Goal: Transaction & Acquisition: Purchase product/service

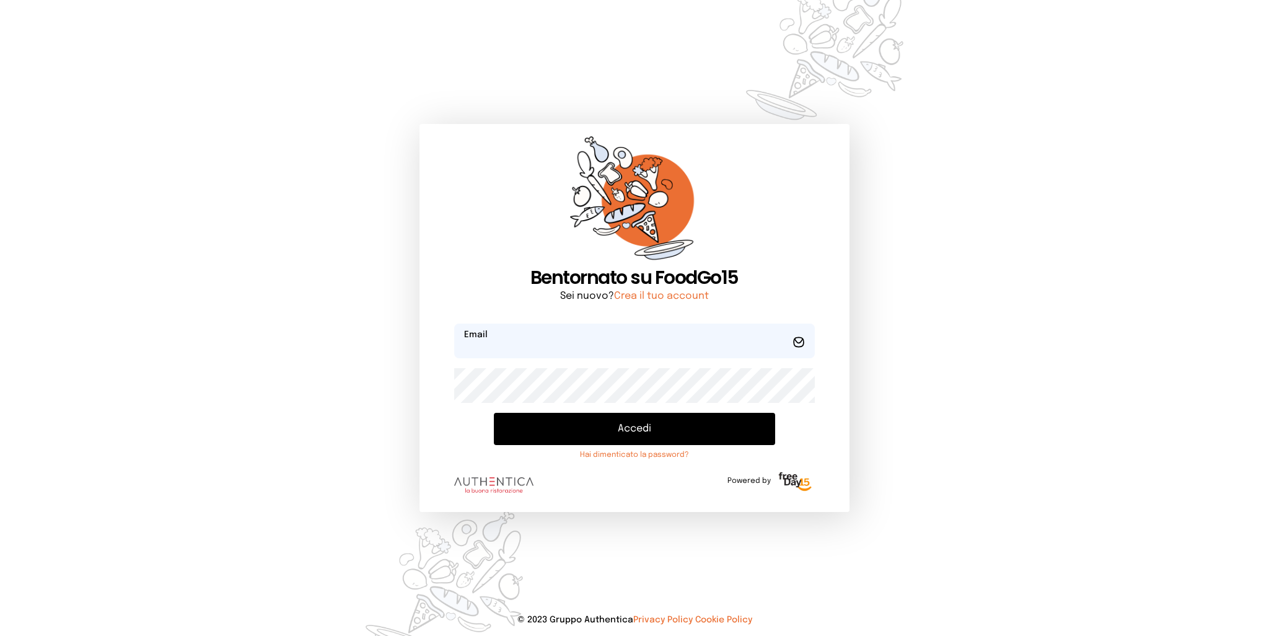
type input "**********"
click at [628, 437] on button "Accedi" at bounding box center [634, 429] width 281 height 32
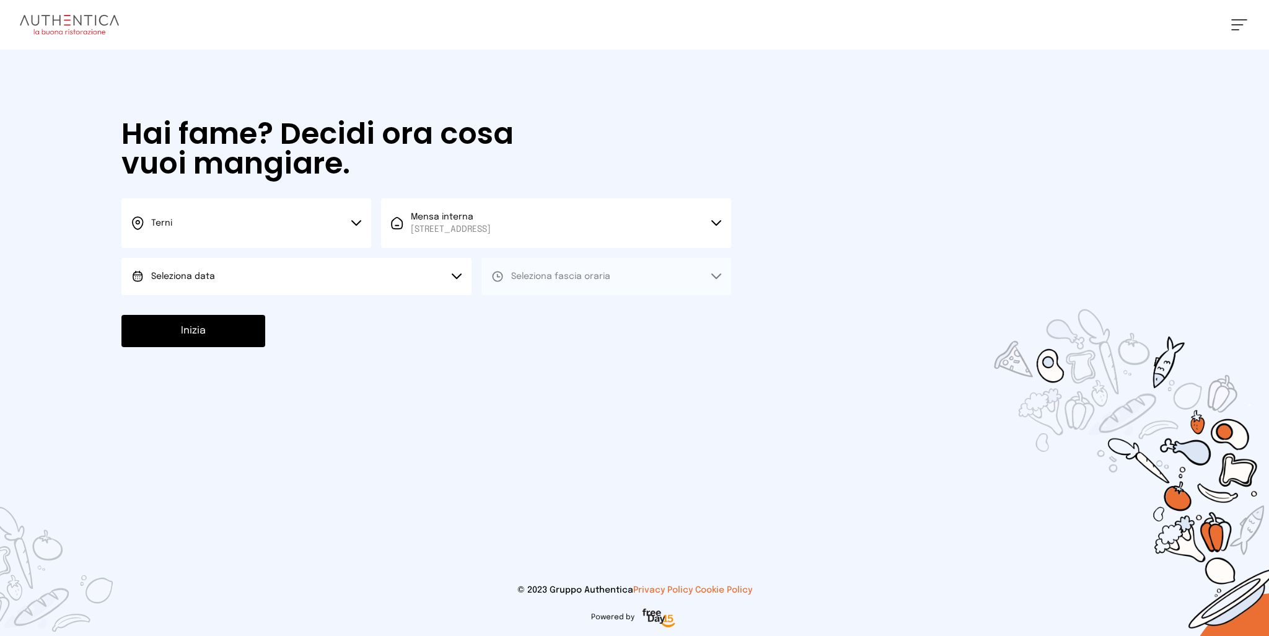
click at [322, 278] on button "Seleziona data" at bounding box center [296, 276] width 350 height 37
drag, startPoint x: 300, startPoint y: 316, endPoint x: 468, endPoint y: 317, distance: 168.6
click at [300, 317] on li "[DATE], [DATE]" at bounding box center [296, 311] width 350 height 32
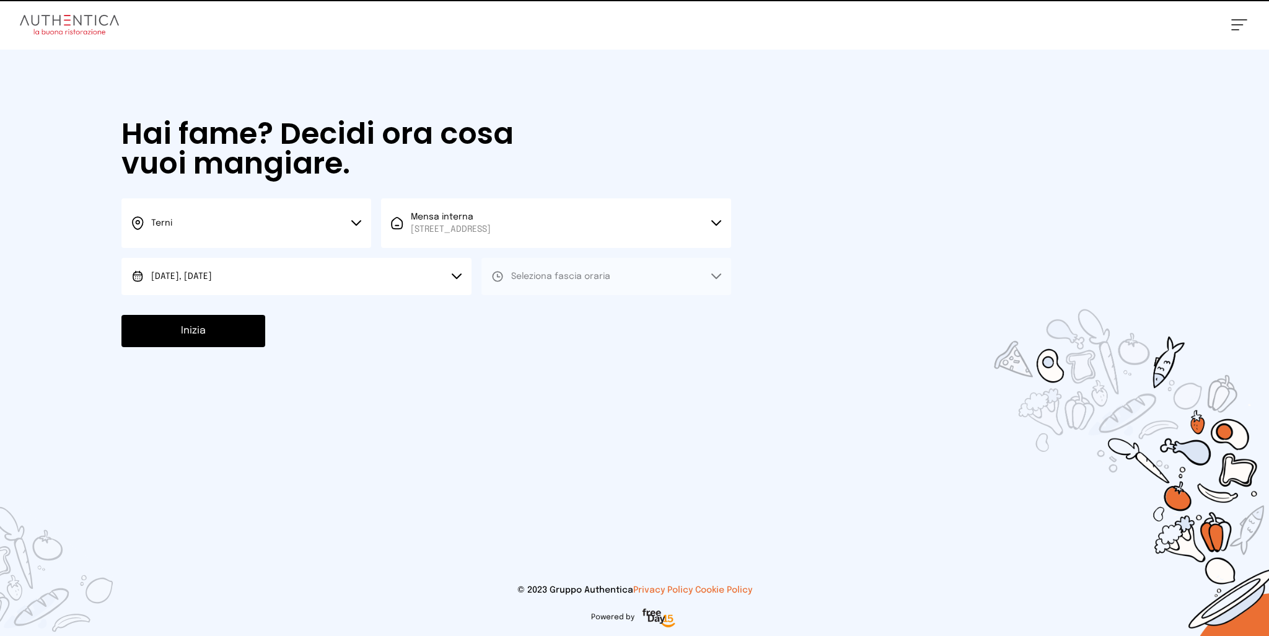
click at [600, 278] on span "Seleziona fascia oraria" at bounding box center [560, 276] width 99 height 9
click at [561, 308] on li "Pranzo" at bounding box center [606, 311] width 250 height 32
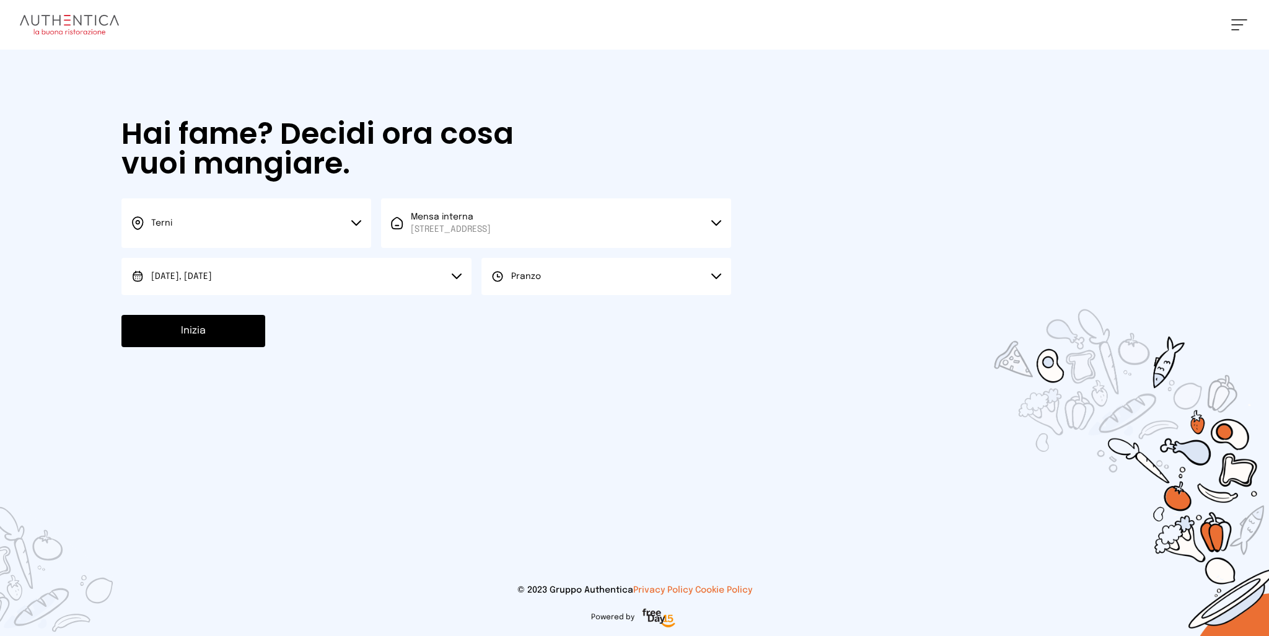
click at [232, 335] on button "Inizia" at bounding box center [193, 331] width 144 height 32
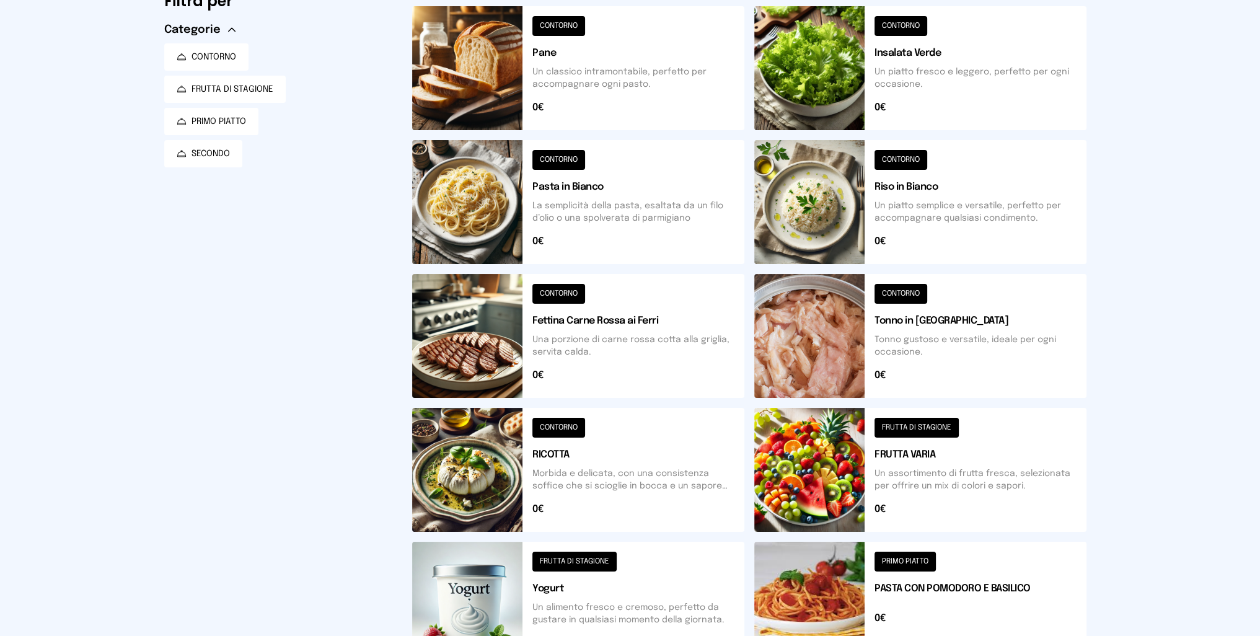
scroll to position [304, 0]
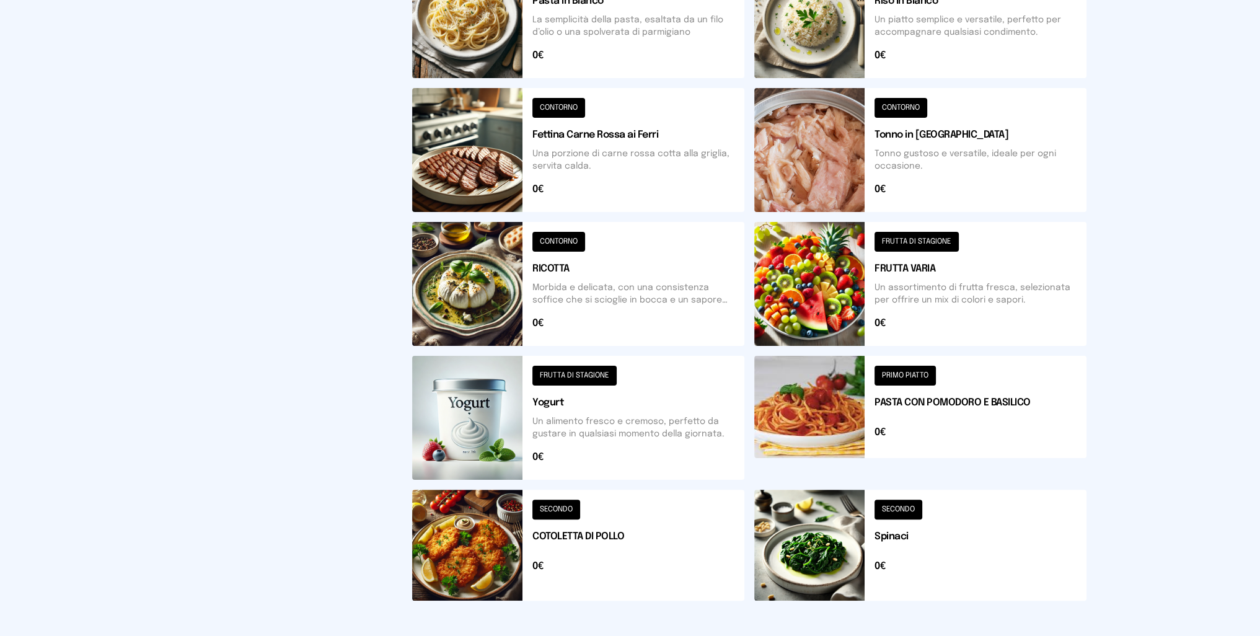
click at [812, 397] on button at bounding box center [920, 418] width 332 height 124
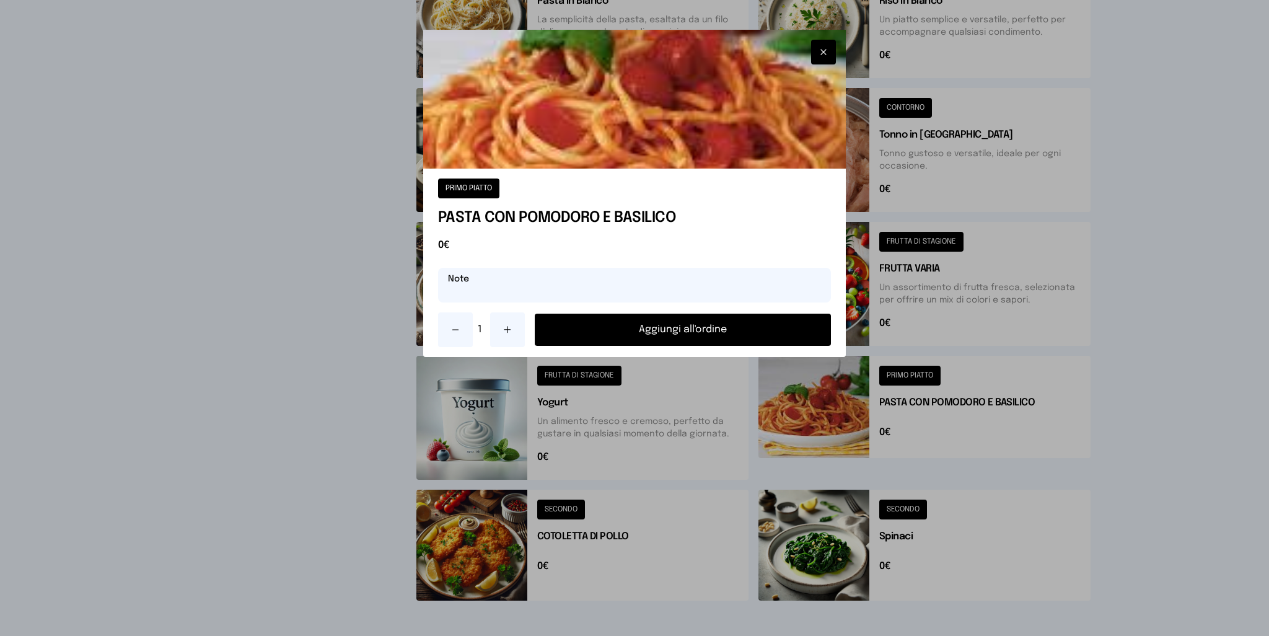
click at [635, 288] on input "text" at bounding box center [634, 285] width 393 height 35
type input "**********"
click at [676, 328] on button "Aggiungi all'ordine" at bounding box center [683, 330] width 297 height 32
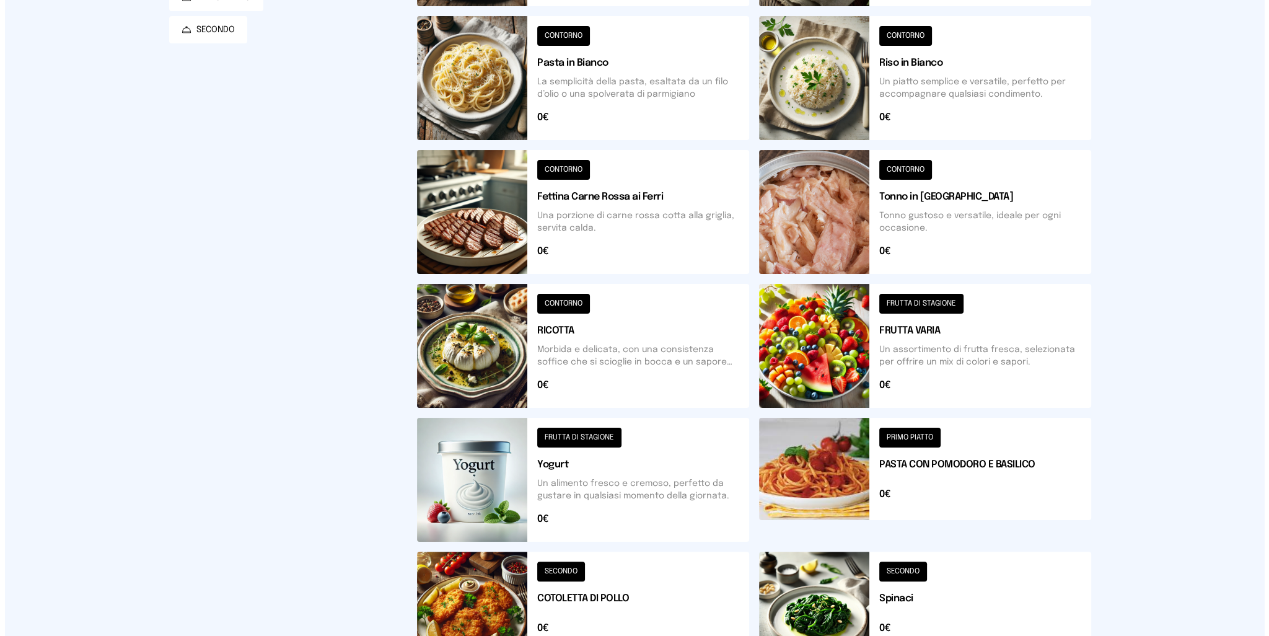
scroll to position [0, 0]
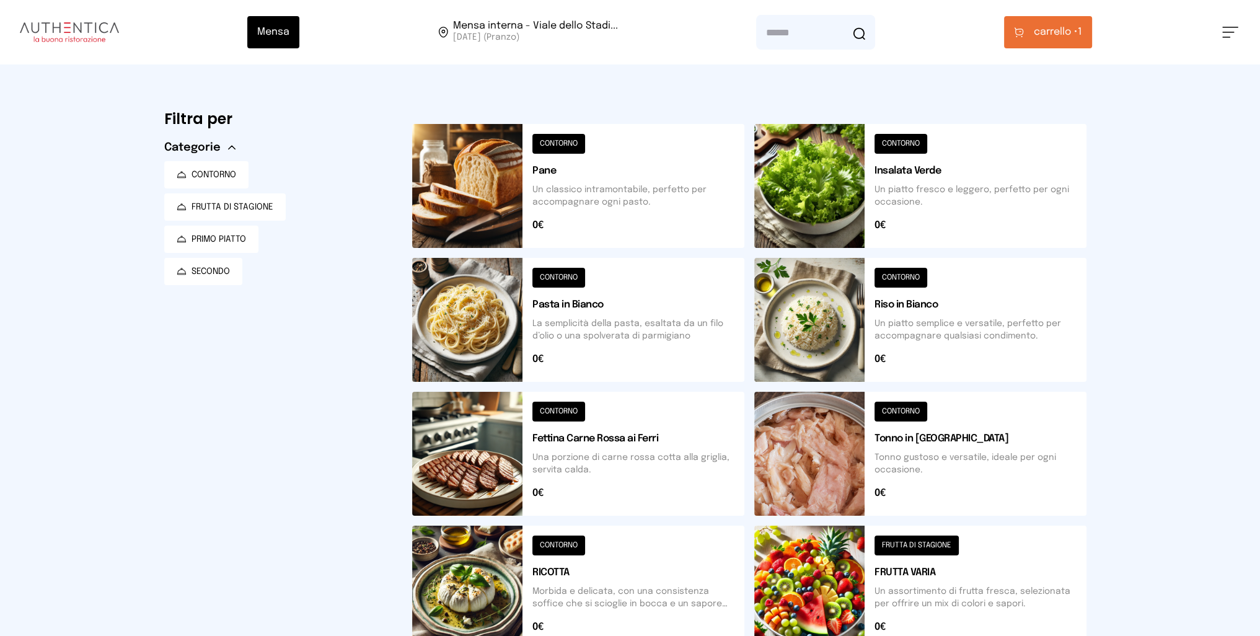
click at [1062, 30] on span "carrello •" at bounding box center [1056, 32] width 44 height 15
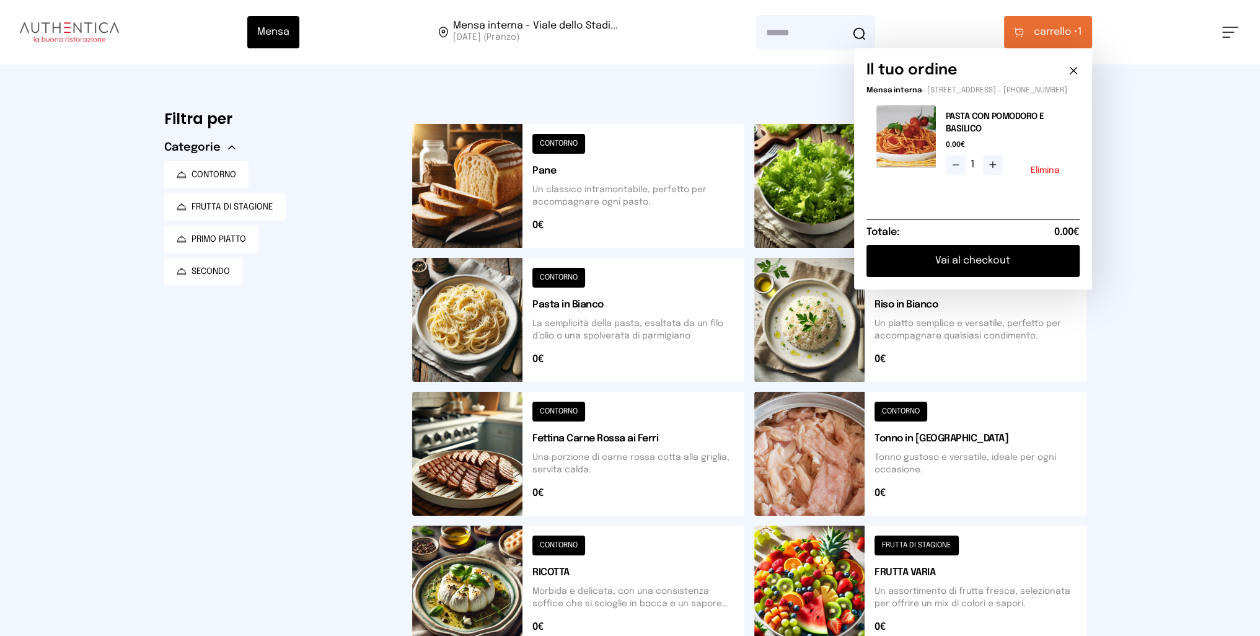
click at [938, 263] on button "Vai al checkout" at bounding box center [972, 261] width 213 height 32
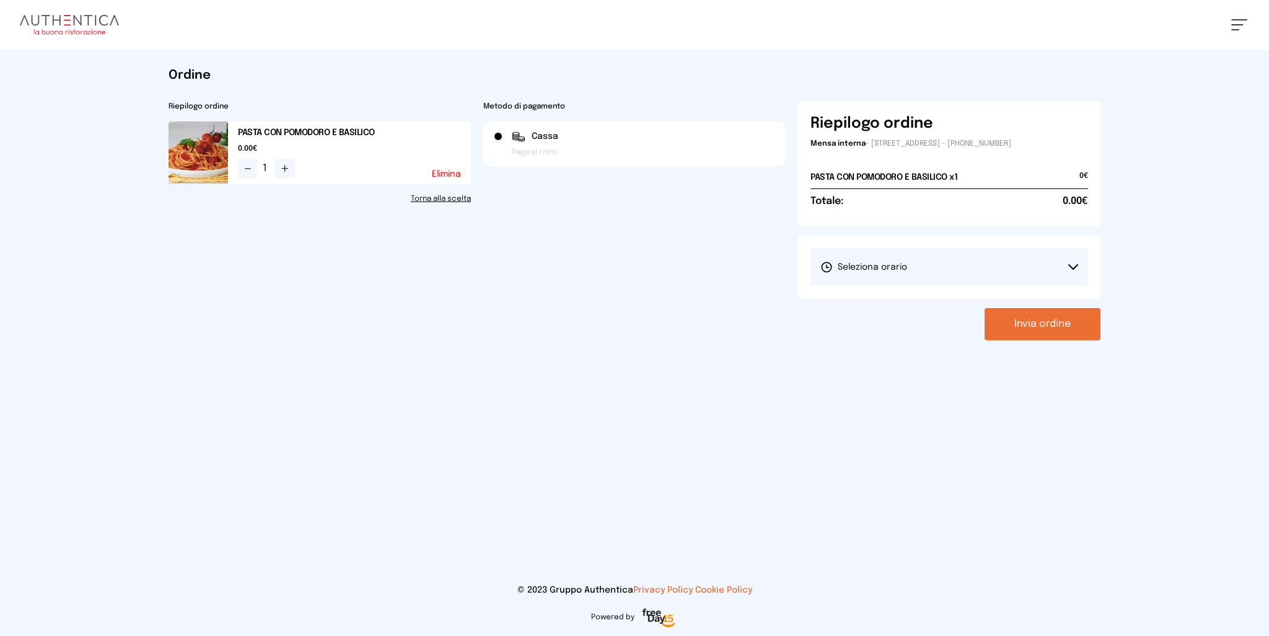
click at [959, 270] on button "Seleziona orario" at bounding box center [950, 266] width 278 height 37
click at [868, 297] on span "1° Turno (13:00 - 15:00)" at bounding box center [867, 302] width 94 height 12
click at [1046, 333] on button "Invia ordine" at bounding box center [1043, 324] width 116 height 32
